Goal: Task Accomplishment & Management: Manage account settings

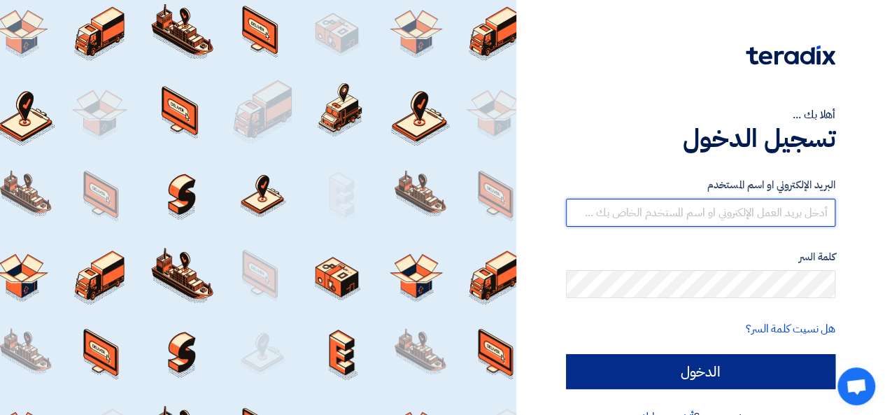
type input "[EMAIL_ADDRESS][DOMAIN_NAME]"
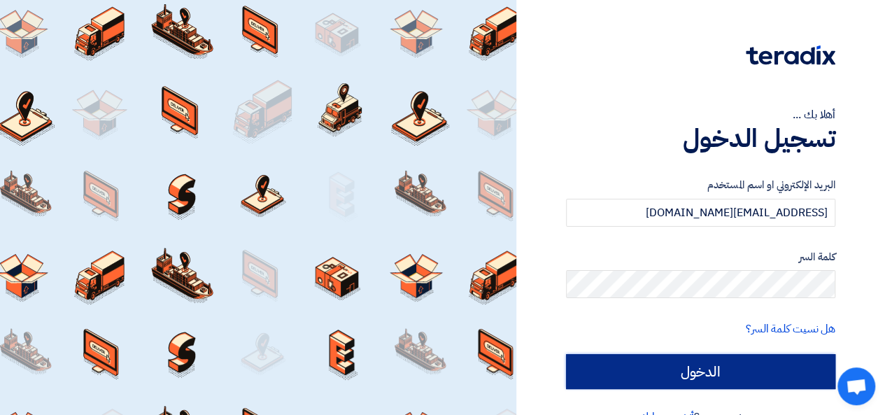
click at [729, 381] on input "الدخول" at bounding box center [700, 371] width 269 height 35
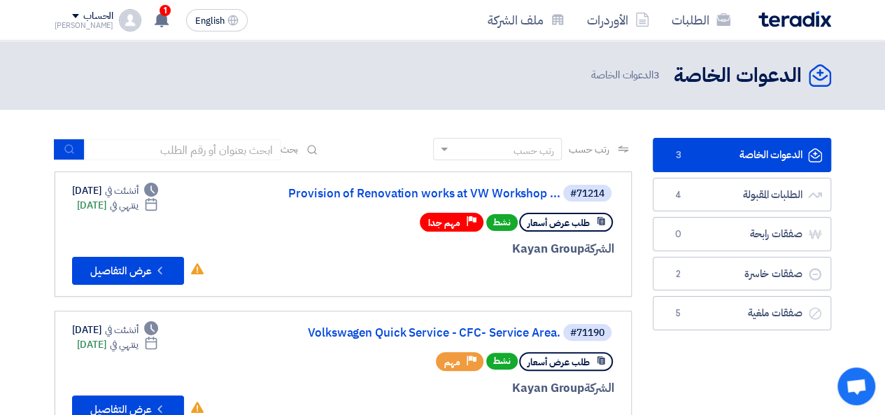
click at [768, 148] on link "الدعوات الخاصة الدعوات الخاصة 3" at bounding box center [742, 155] width 178 height 34
click at [137, 263] on button "Check details عرض التفاصيل" at bounding box center [128, 271] width 112 height 28
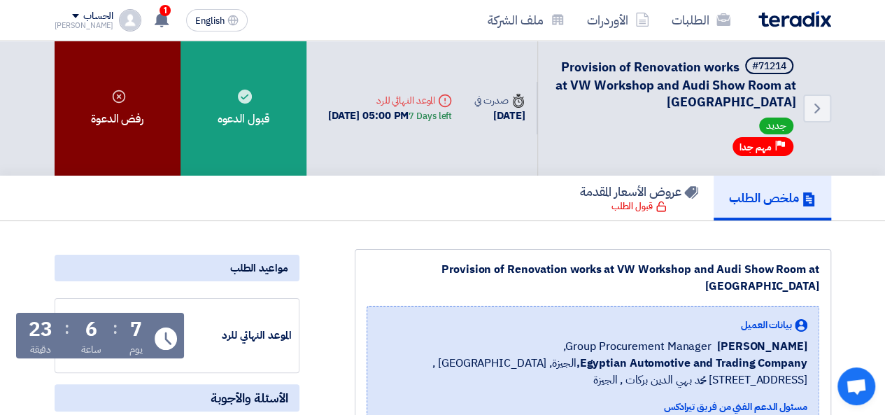
click at [109, 127] on div "رفض الدعوة" at bounding box center [118, 108] width 126 height 135
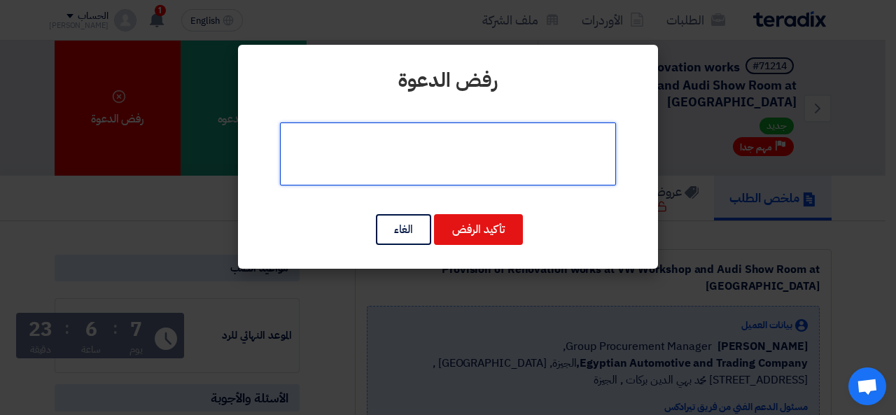
click at [560, 163] on textarea at bounding box center [448, 153] width 336 height 63
type textarea "k"
drag, startPoint x: 418, startPoint y: 143, endPoint x: 519, endPoint y: 138, distance: 100.9
click at [519, 138] on textarea at bounding box center [448, 153] width 336 height 63
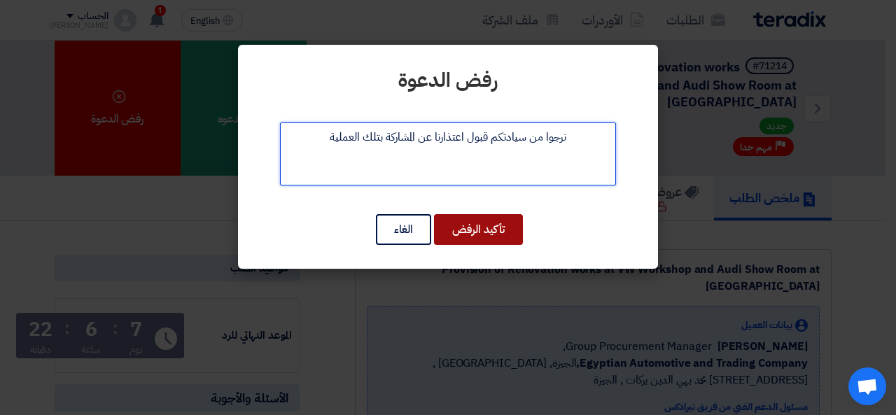
type textarea "نرجوا من سيادتكم قبول اعتذارنا عن المشاركة بتلك العملية"
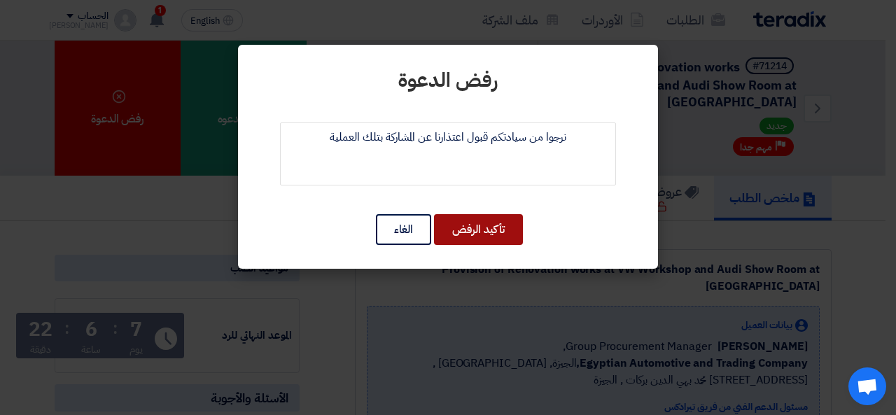
click at [464, 225] on button "تأكيد الرفض" at bounding box center [478, 229] width 89 height 31
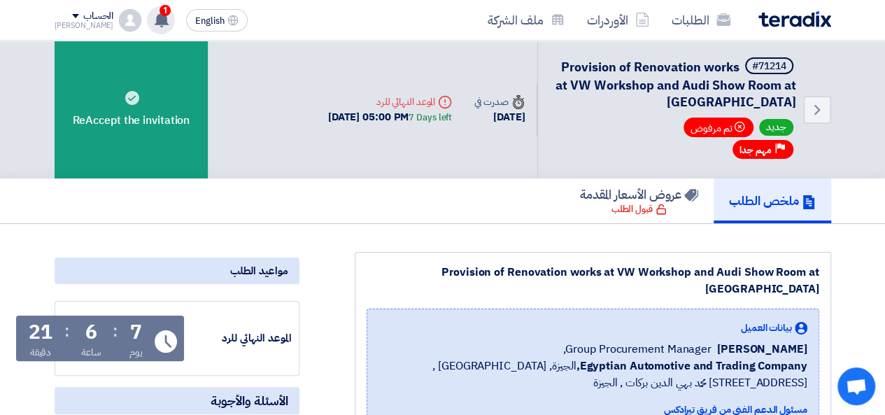
click at [160, 12] on span "1" at bounding box center [165, 10] width 11 height 11
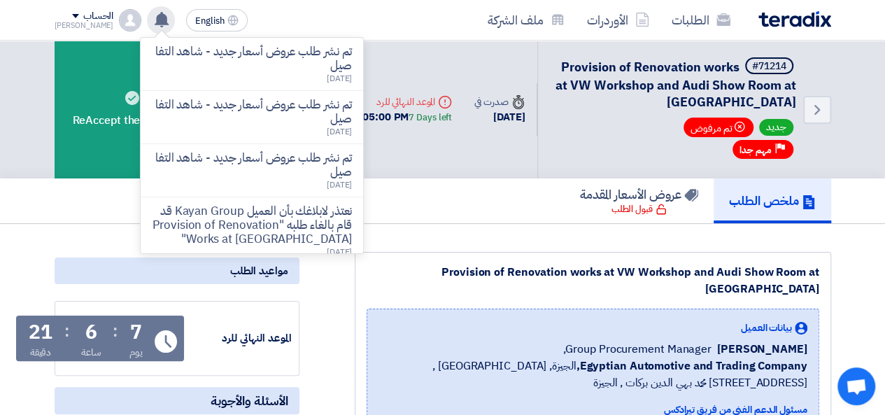
click at [479, 211] on div "ملخص الطلب عروض الأسعار المقدمة قبول الطلب" at bounding box center [443, 200] width 777 height 45
